Goal: Transaction & Acquisition: Book appointment/travel/reservation

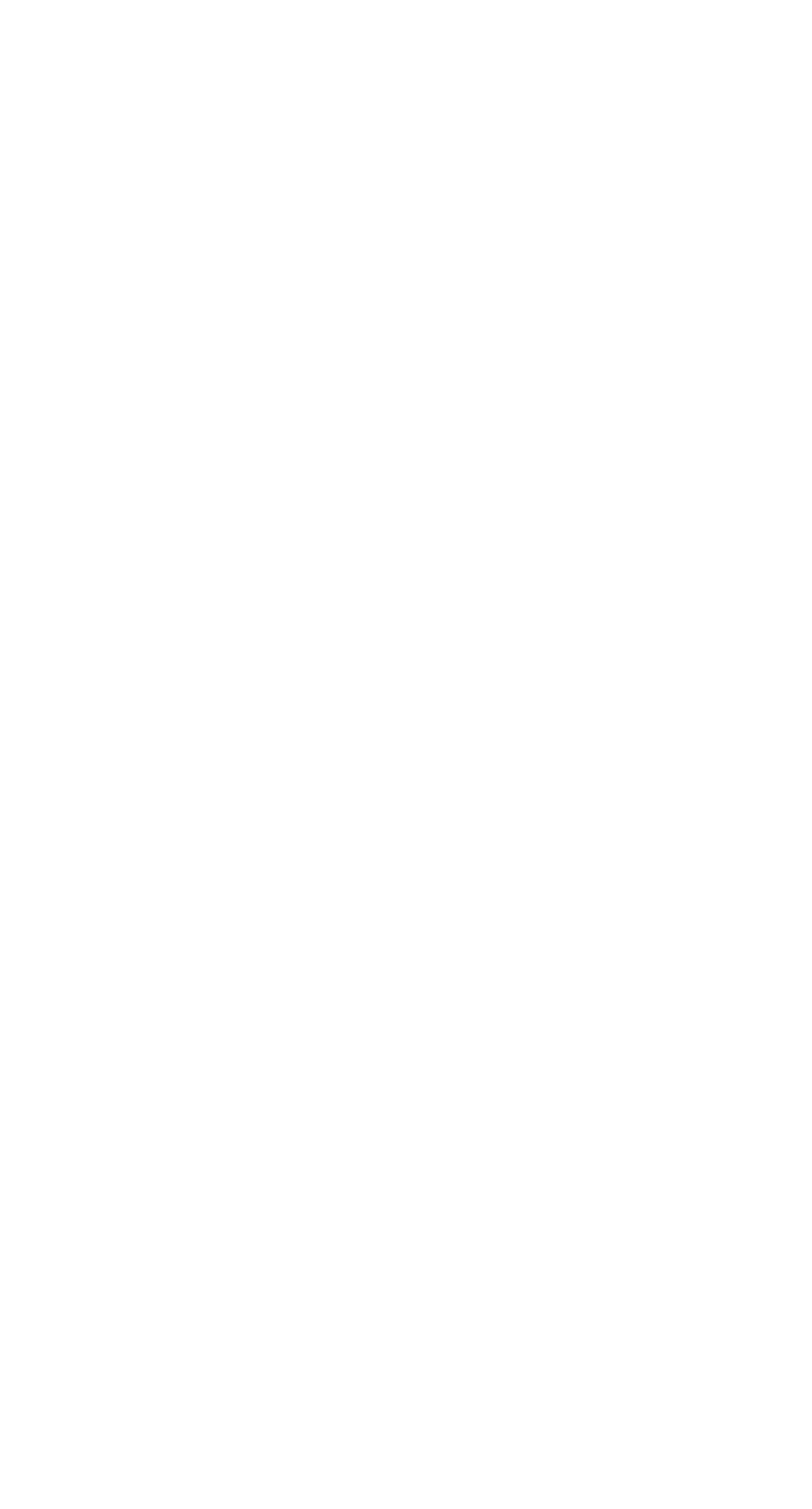
select select "********"
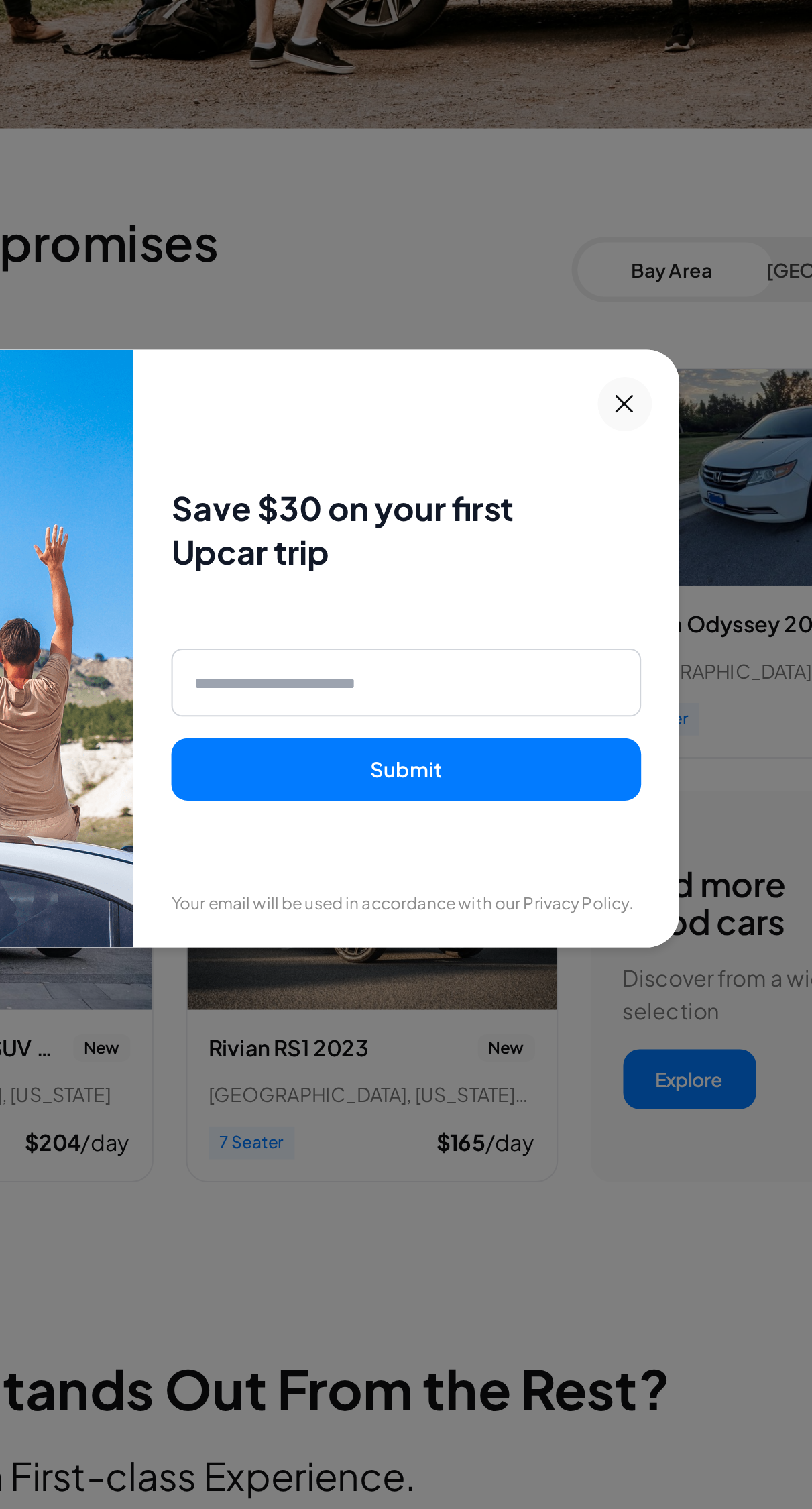
click at [612, 788] on input "email" at bounding box center [522, 771] width 231 height 33
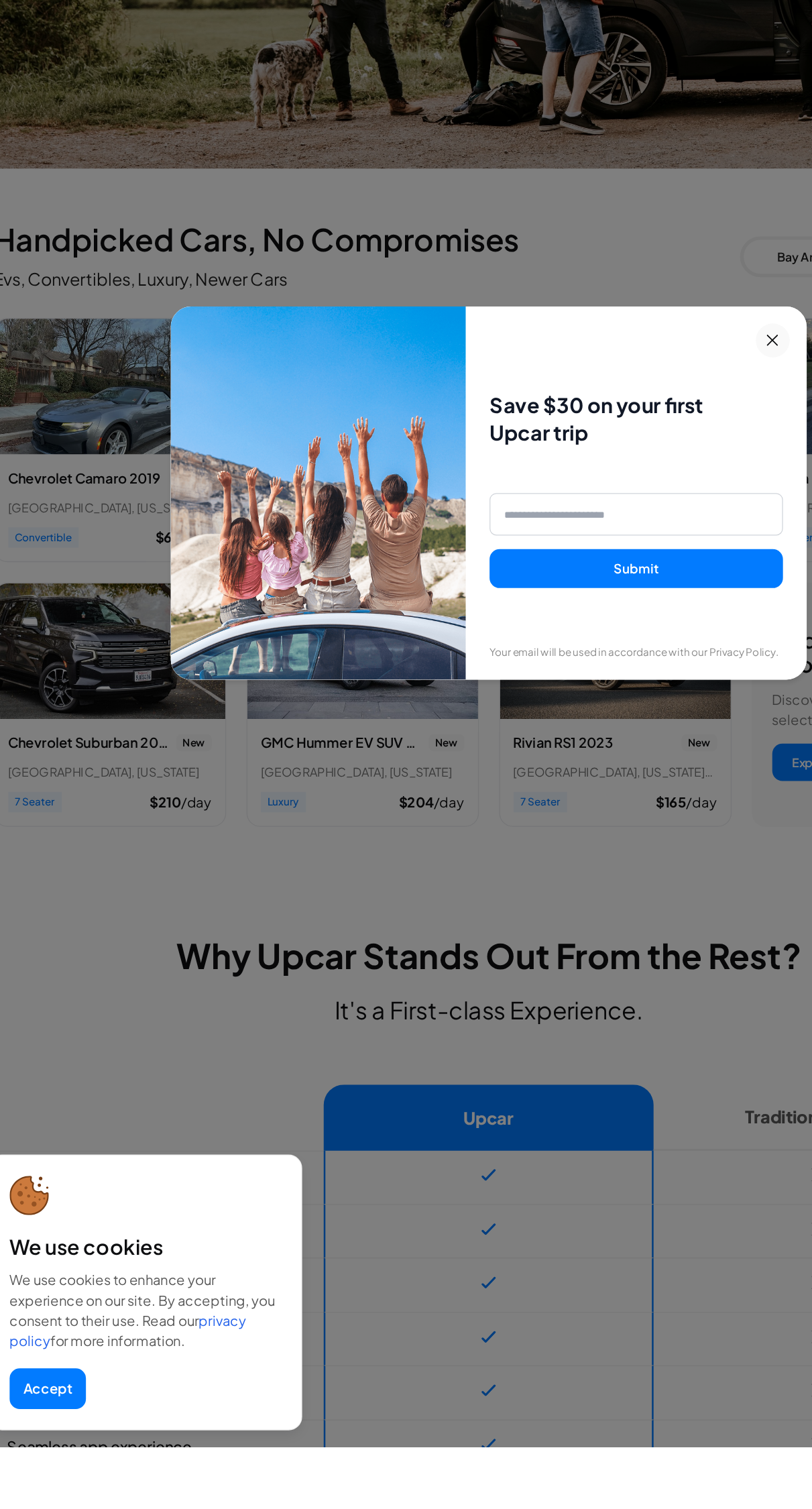
click at [567, 719] on div "Save $30 on your first Upcar trip Submit" at bounding box center [522, 752] width 231 height 247
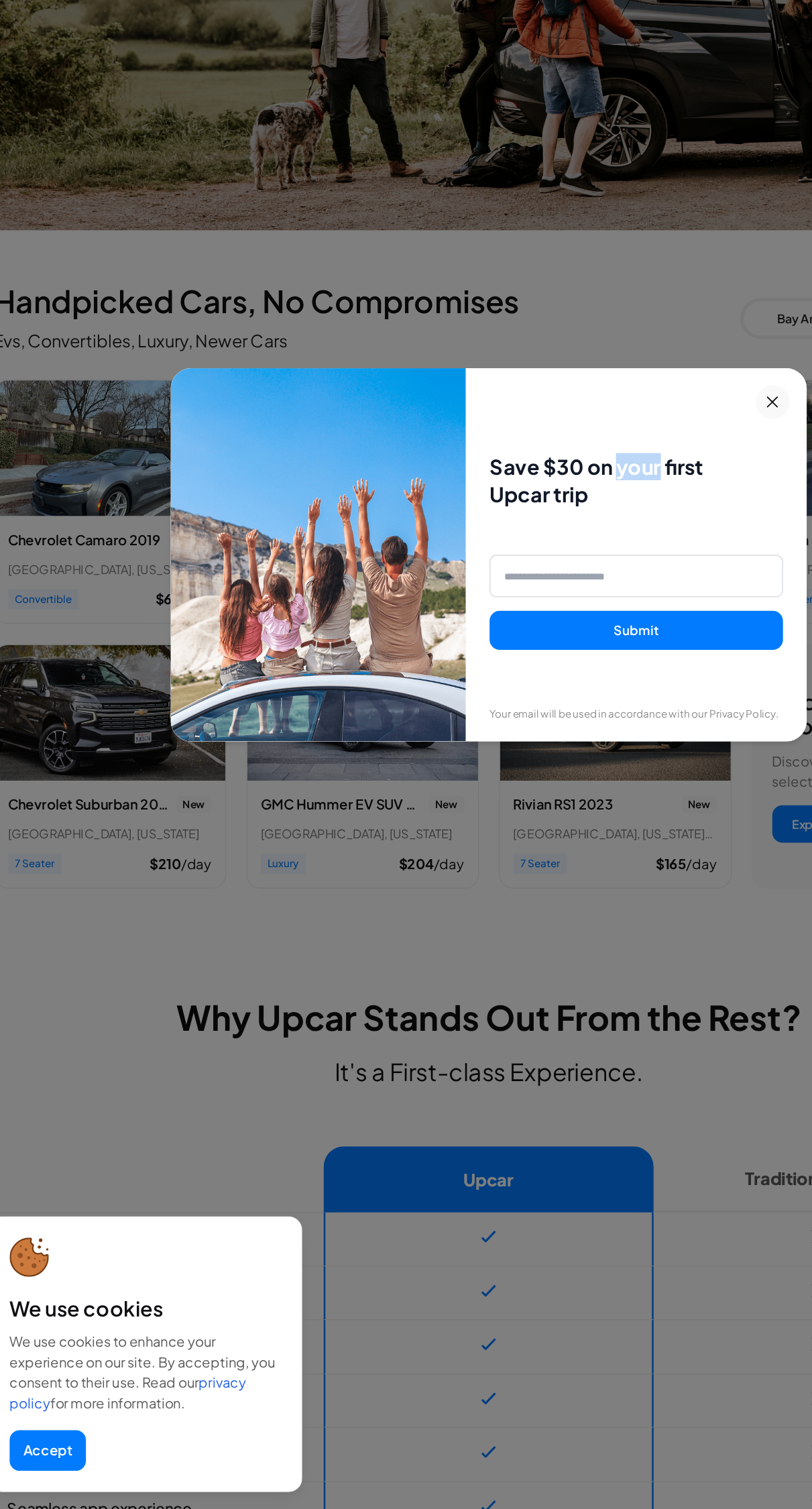
click at [230, 509] on div "Save $30 on your first Upcar trip Submit Your email will be used in accordance …" at bounding box center [406, 754] width 812 height 1509
click at [621, 1022] on div "Save $30 on your first Upcar trip Submit Your email will be used in accordance …" at bounding box center [406, 754] width 812 height 1509
click at [555, 788] on input "email" at bounding box center [522, 771] width 231 height 33
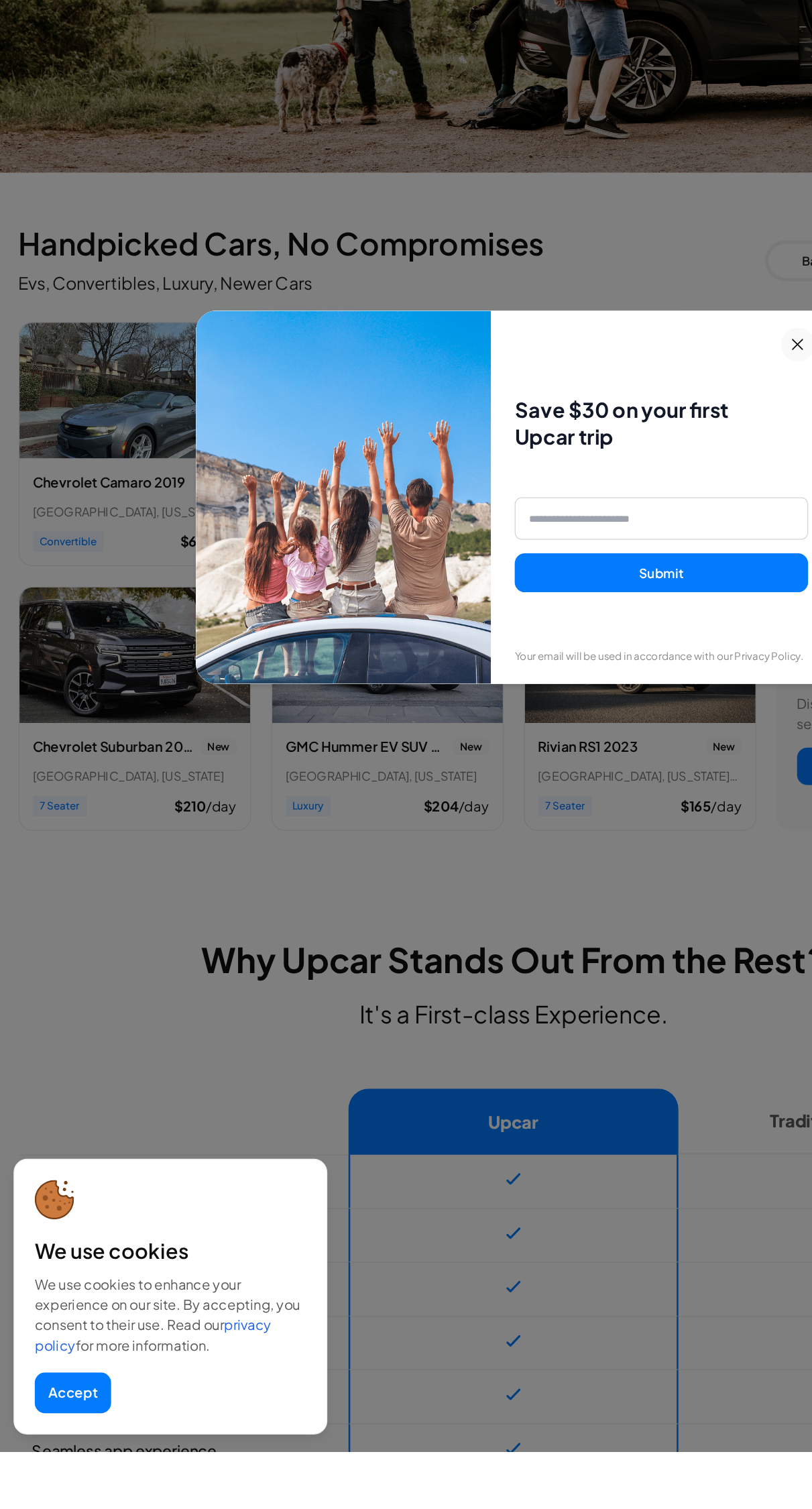
click at [562, 788] on input "email" at bounding box center [522, 771] width 231 height 33
click at [594, 788] on input "email" at bounding box center [522, 771] width 231 height 33
click at [630, 638] on icon at bounding box center [631, 634] width 9 height 9
